Goal: Transaction & Acquisition: Book appointment/travel/reservation

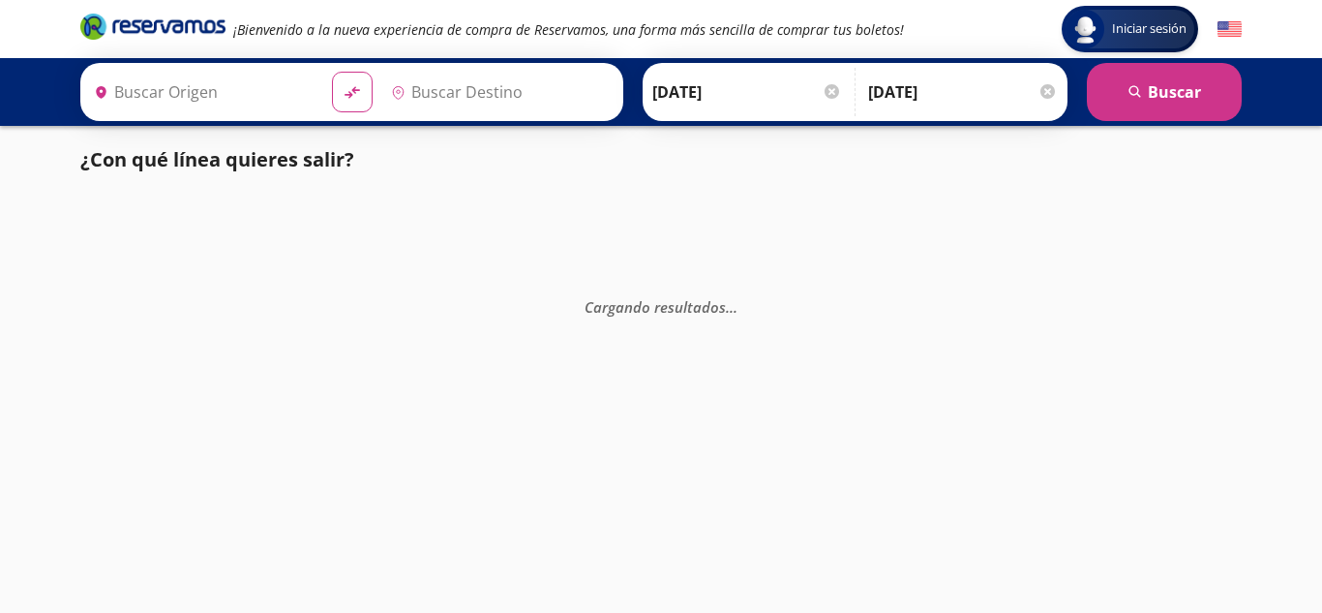
type input "[GEOGRAPHIC_DATA], [GEOGRAPHIC_DATA]"
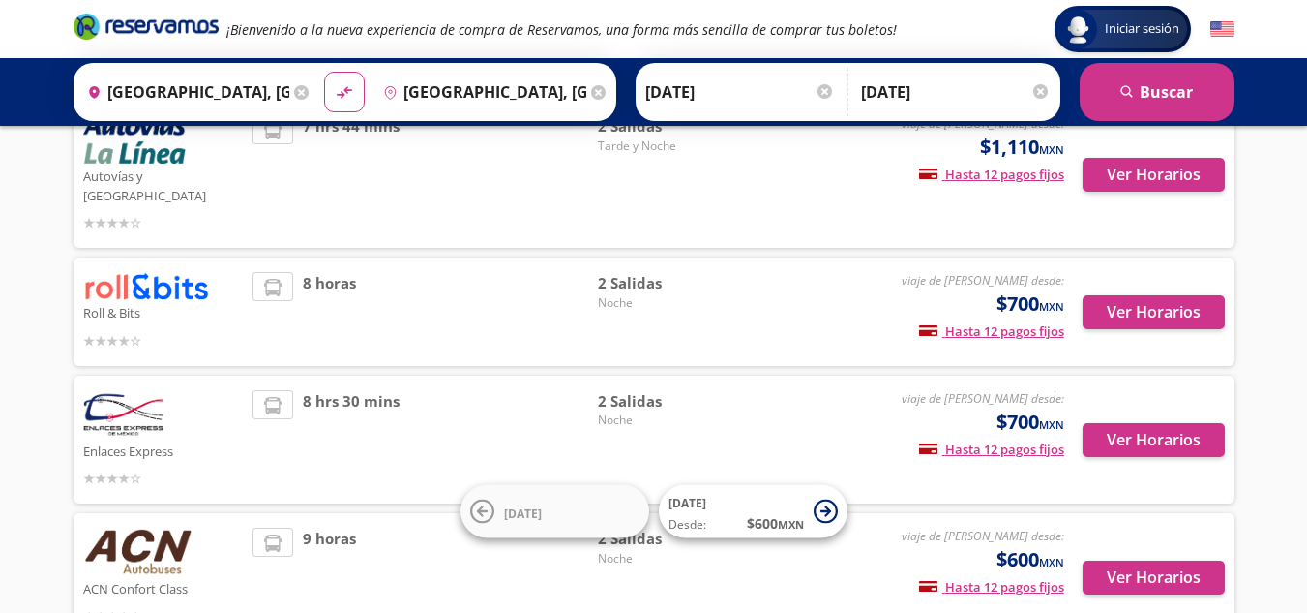
scroll to position [632, 0]
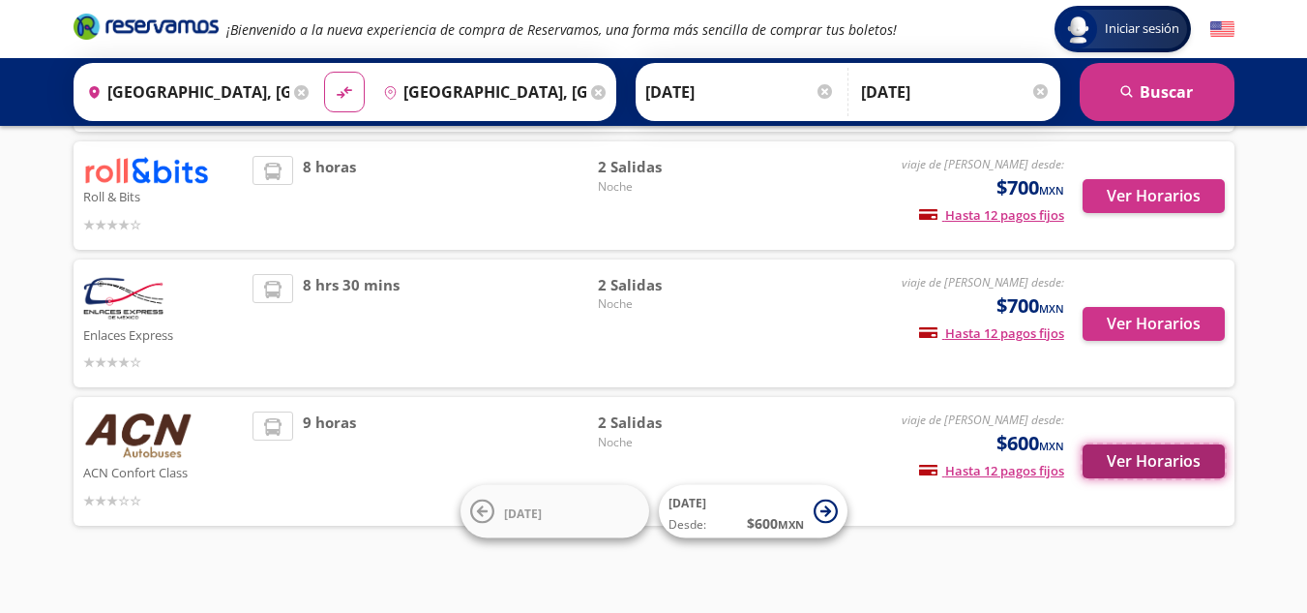
click at [1158, 444] on button "Ver Horarios" at bounding box center [1154, 461] width 142 height 34
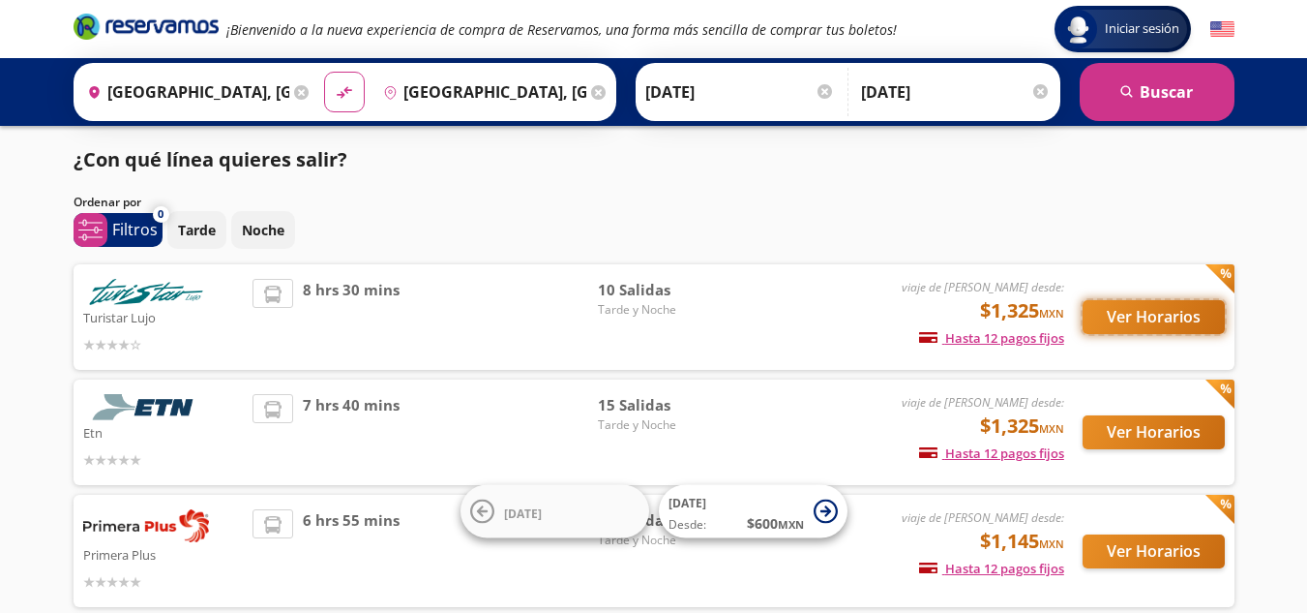
drag, startPoint x: 1159, startPoint y: 307, endPoint x: 0, endPoint y: 471, distance: 1171.0
click at [1162, 307] on button "Ver Horarios" at bounding box center [1154, 317] width 142 height 34
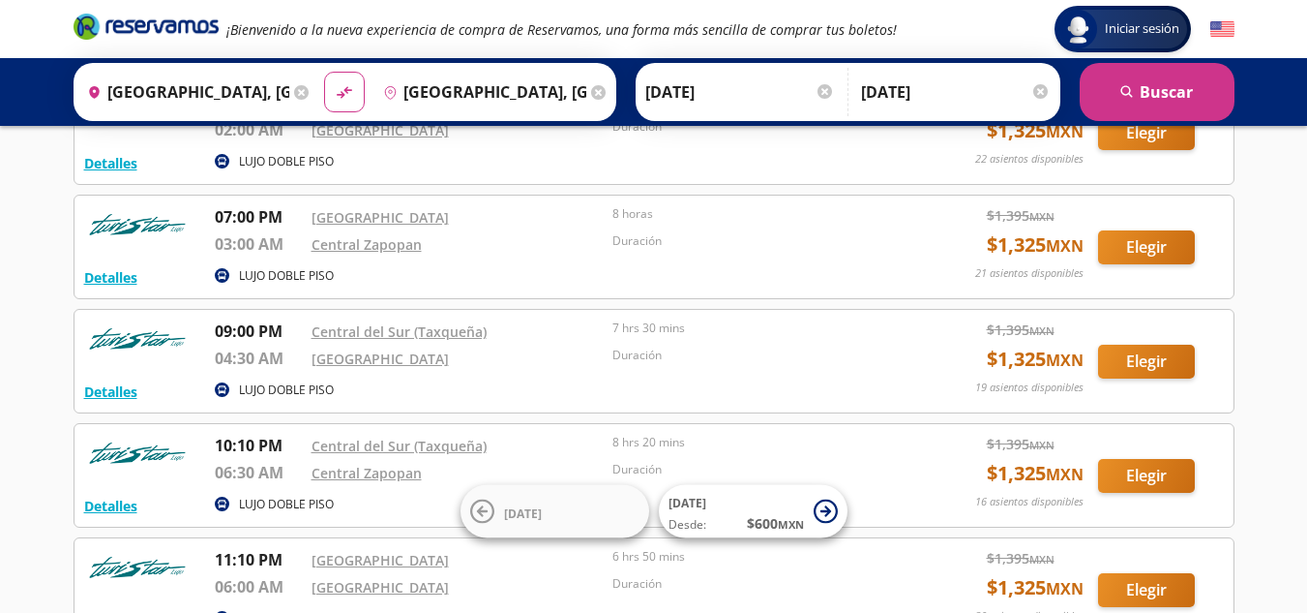
scroll to position [387, 0]
